Goal: Transaction & Acquisition: Purchase product/service

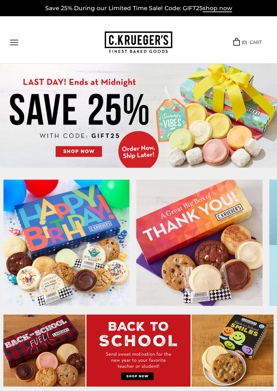
click at [120, 126] on img at bounding box center [138, 116] width 277 height 104
click at [93, 126] on img at bounding box center [138, 116] width 277 height 104
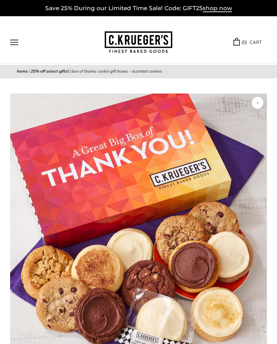
click at [213, 10] on span "shop now" at bounding box center [217, 8] width 29 height 7
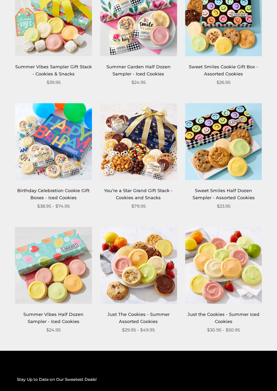
scroll to position [765, 0]
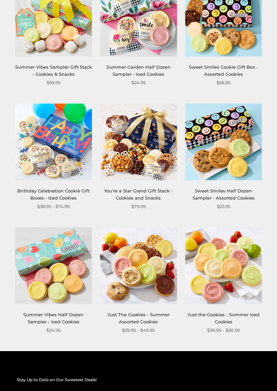
click at [235, 269] on img at bounding box center [223, 265] width 77 height 77
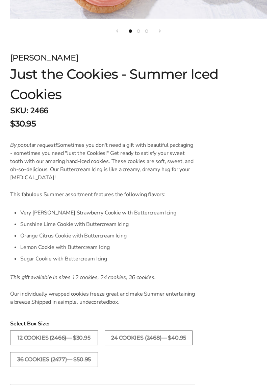
scroll to position [350, 0]
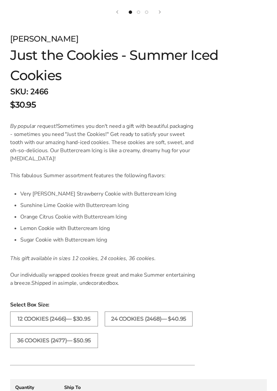
click at [247, 274] on form "C.KRUEGER'S Just the Cookies - Summer Iced Cookies SKU: 2466 $30.95 / By popula…" at bounding box center [138, 293] width 257 height 520
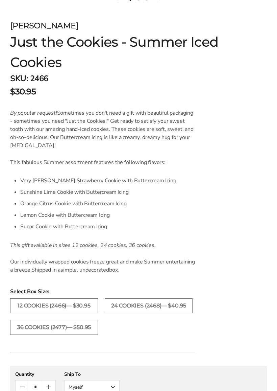
scroll to position [363, 0]
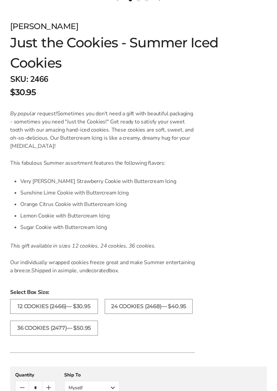
click at [156, 311] on label "24 COOKIES (2468)— $40.95" at bounding box center [149, 306] width 88 height 15
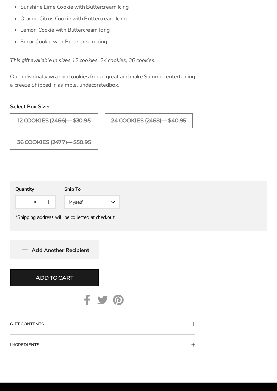
scroll to position [550, 0]
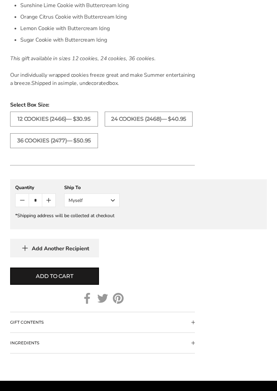
click at [73, 275] on span "Add to cart" at bounding box center [54, 276] width 37 height 8
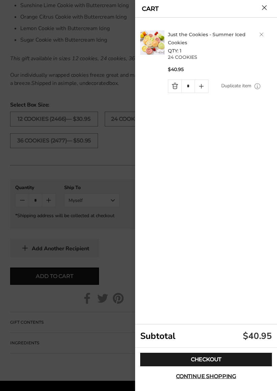
click at [207, 344] on link "Checkout" at bounding box center [206, 359] width 132 height 14
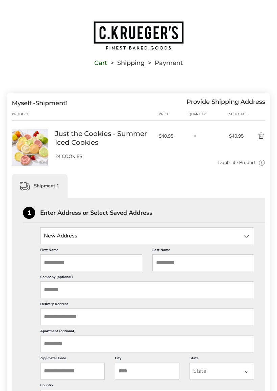
click at [93, 263] on input "First Name" at bounding box center [91, 262] width 102 height 17
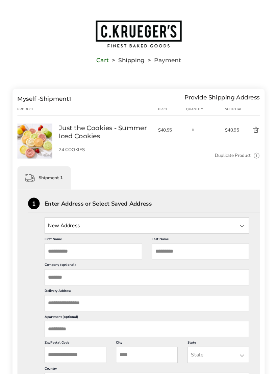
scroll to position [30, 0]
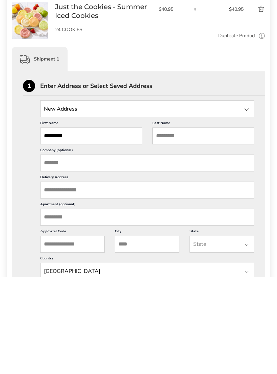
type input "********"
click at [190, 224] on input "Last Name" at bounding box center [203, 232] width 102 height 17
type input "********"
click at [75, 251] on input "Company (optional)" at bounding box center [147, 259] width 214 height 17
click at [65, 278] on input "Delivery Address" at bounding box center [147, 286] width 214 height 17
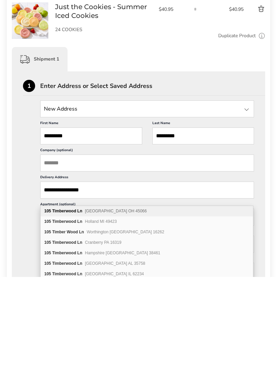
type input "**********"
click at [93, 305] on span "Springboro OH 45066" at bounding box center [116, 307] width 62 height 5
type input "**********"
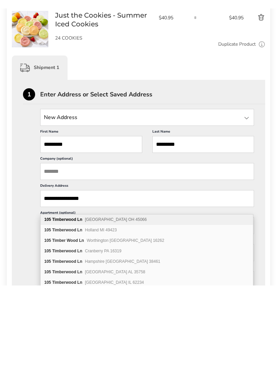
scroll to position [127, 0]
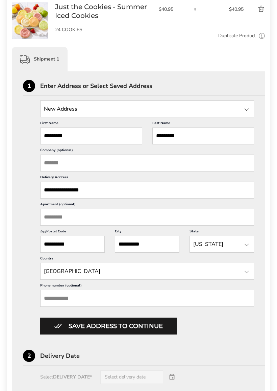
click at [129, 306] on input "Phone number (optional)" at bounding box center [147, 298] width 214 height 17
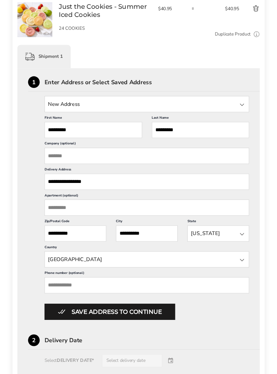
scroll to position [202, 0]
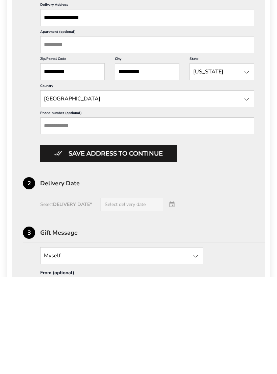
type input "*"
type input "**********"
click at [150, 242] on button "Save address to continue" at bounding box center [108, 250] width 136 height 17
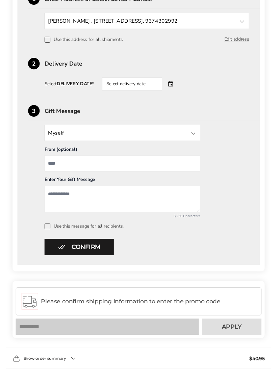
scroll to position [214, 0]
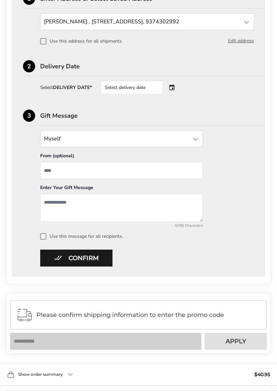
click at [175, 86] on div "Select delivery date" at bounding box center [141, 88] width 82 height 14
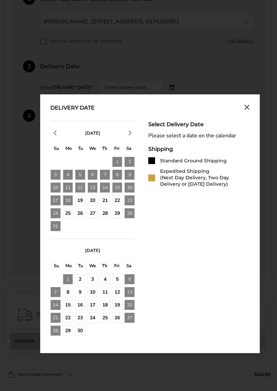
click at [83, 204] on div "19" at bounding box center [80, 200] width 10 height 10
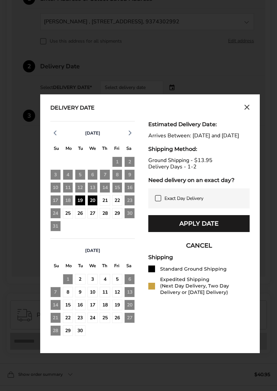
click at [204, 227] on button "Apply Date" at bounding box center [198, 223] width 101 height 17
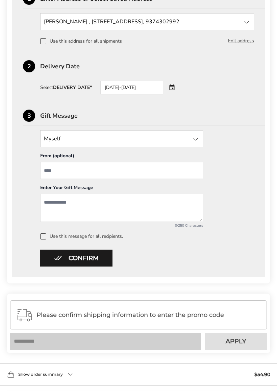
click at [94, 169] on input "From" at bounding box center [121, 170] width 163 height 17
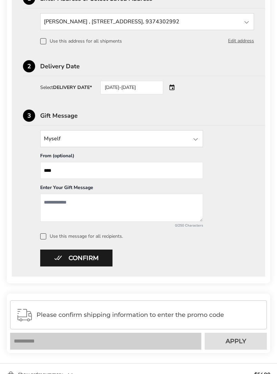
type input "*****"
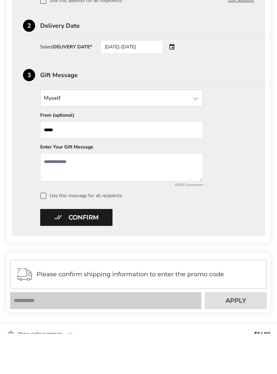
click at [98, 249] on button "Confirm" at bounding box center [76, 257] width 72 height 17
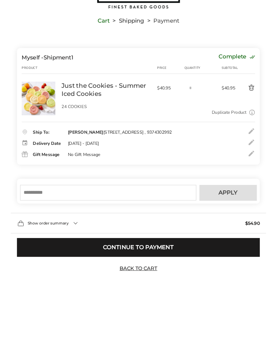
scroll to position [0, 0]
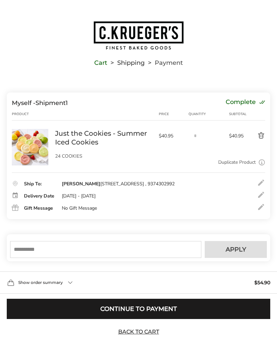
click at [56, 258] on input "text" at bounding box center [105, 249] width 191 height 17
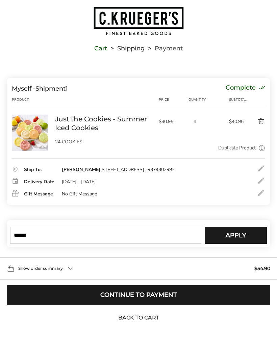
type input "******"
click at [249, 237] on button "Apply" at bounding box center [236, 241] width 62 height 17
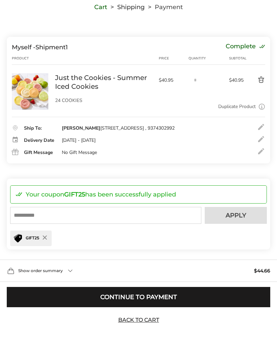
scroll to position [56, 0]
click at [48, 273] on span "Show order summary" at bounding box center [40, 271] width 45 height 4
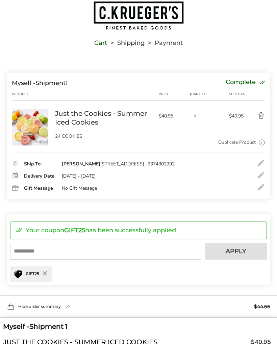
scroll to position [0, 0]
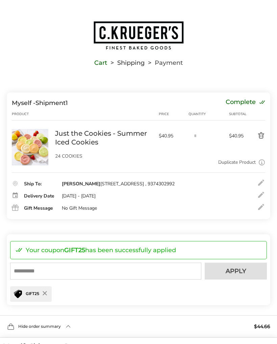
click at [261, 136] on button "Delete product" at bounding box center [255, 136] width 20 height 8
